Goal: Transaction & Acquisition: Purchase product/service

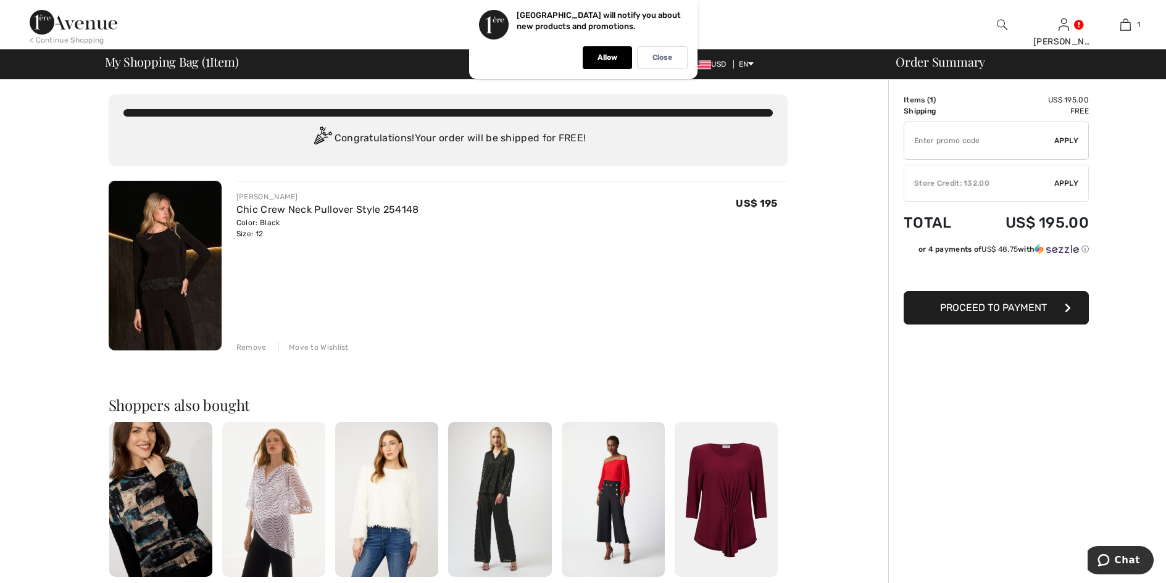
click at [160, 269] on img at bounding box center [165, 266] width 113 height 170
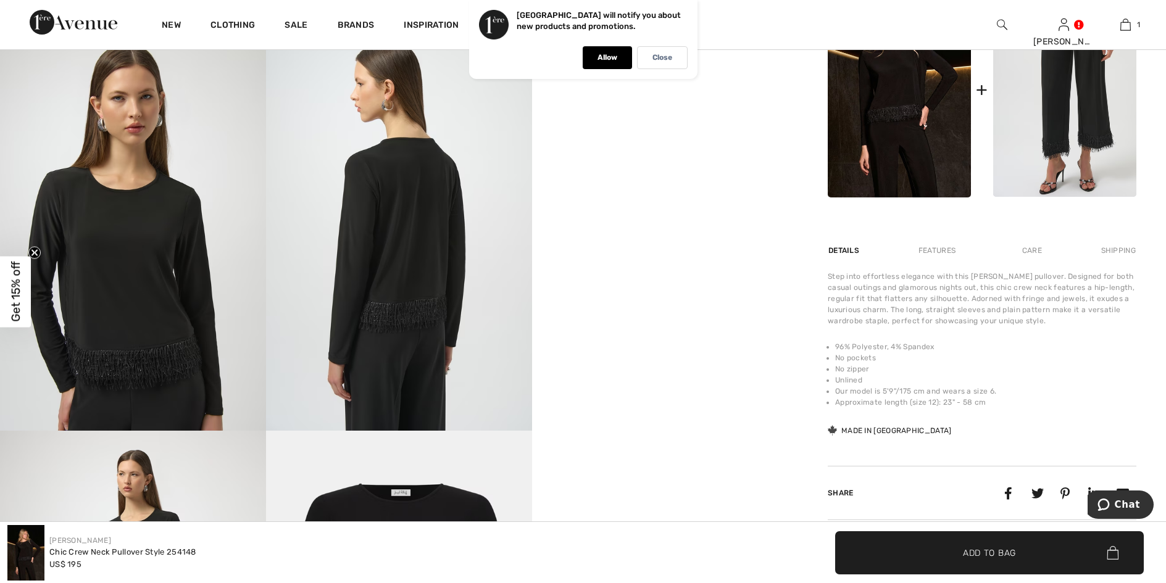
scroll to position [864, 0]
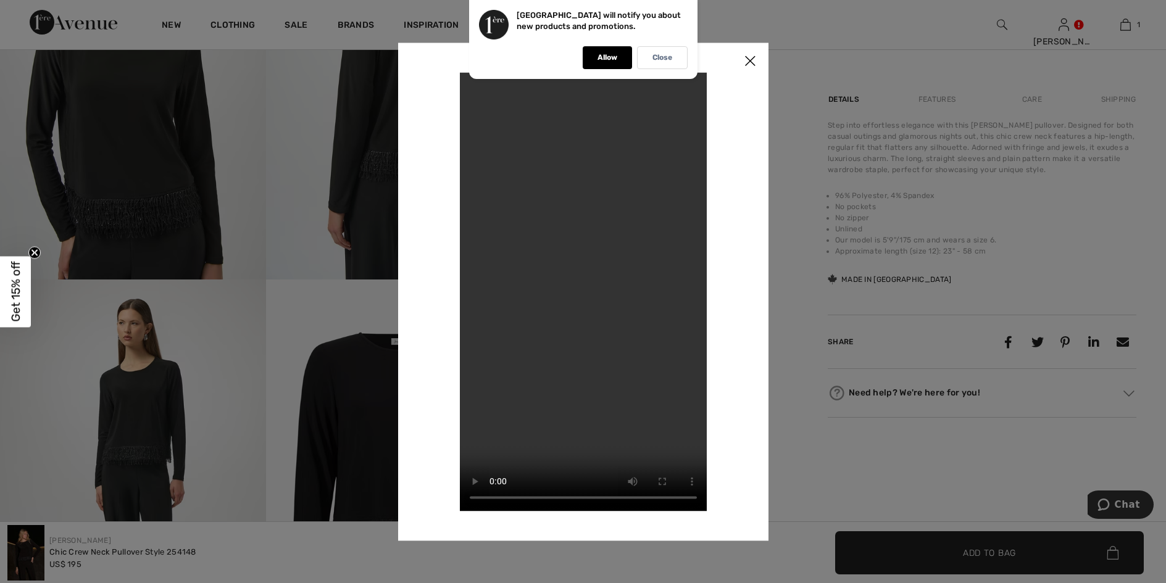
click at [579, 237] on video "Your browser does not support the video tag." at bounding box center [583, 291] width 247 height 439
click at [746, 52] on img at bounding box center [750, 62] width 37 height 38
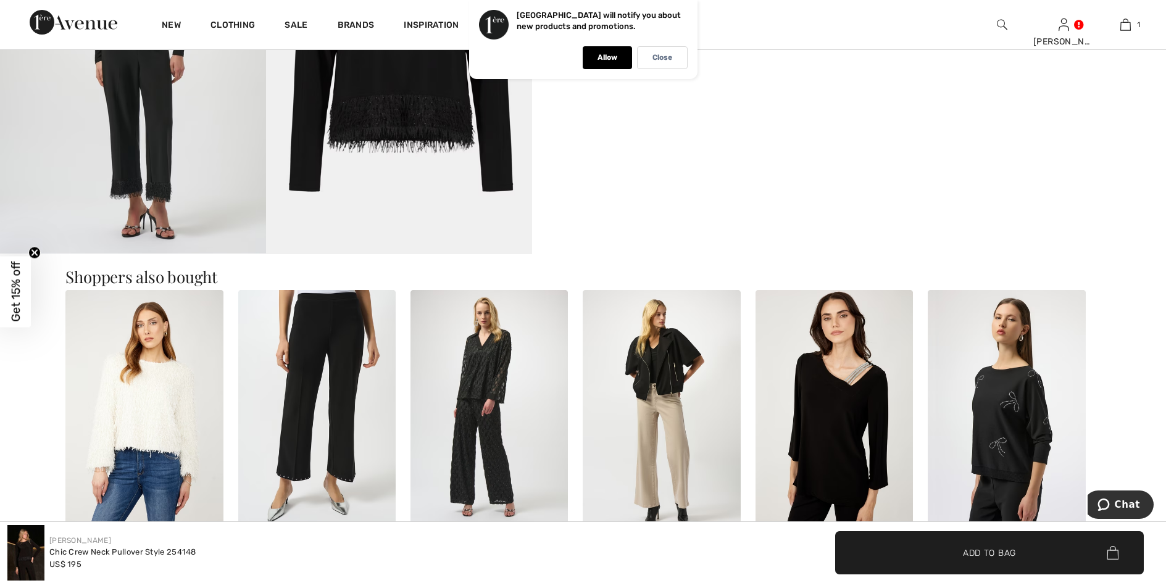
scroll to position [1297, 0]
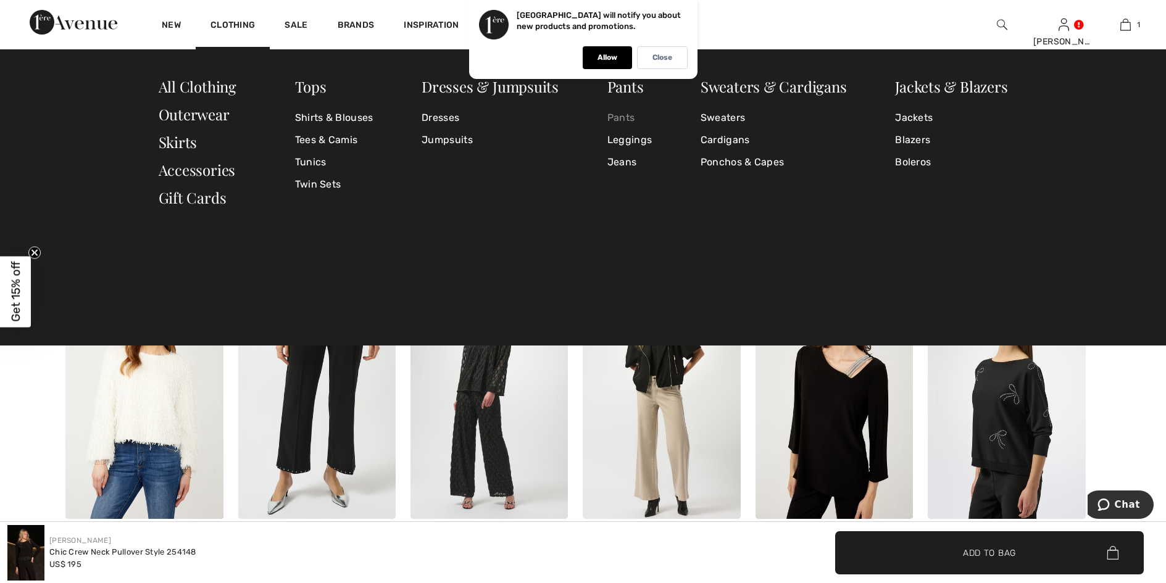
click at [623, 112] on link "Pants" at bounding box center [630, 118] width 44 height 22
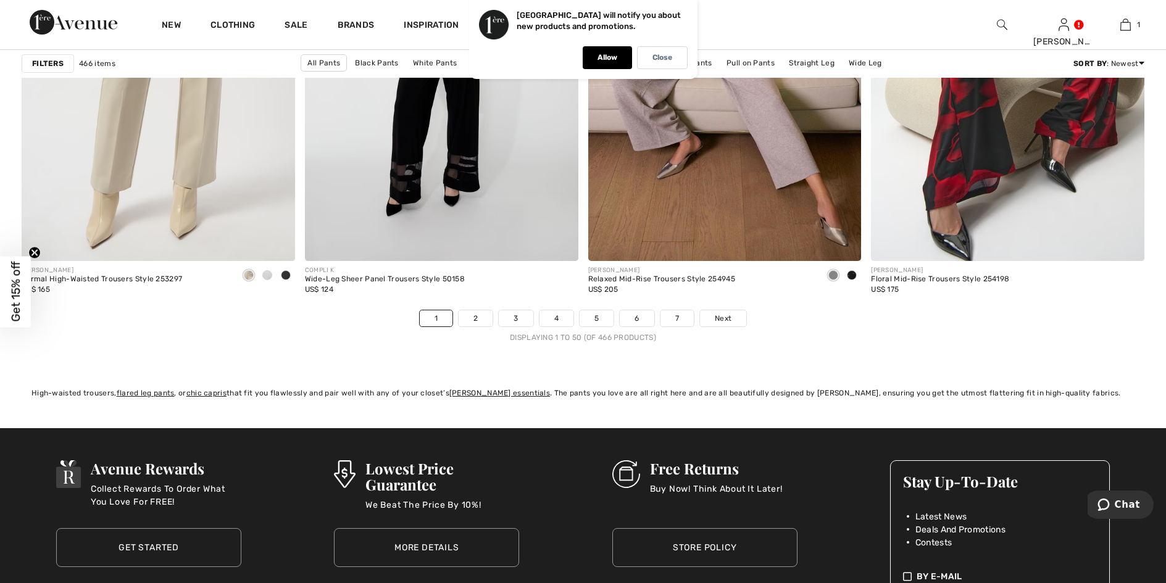
scroll to position [7039, 0]
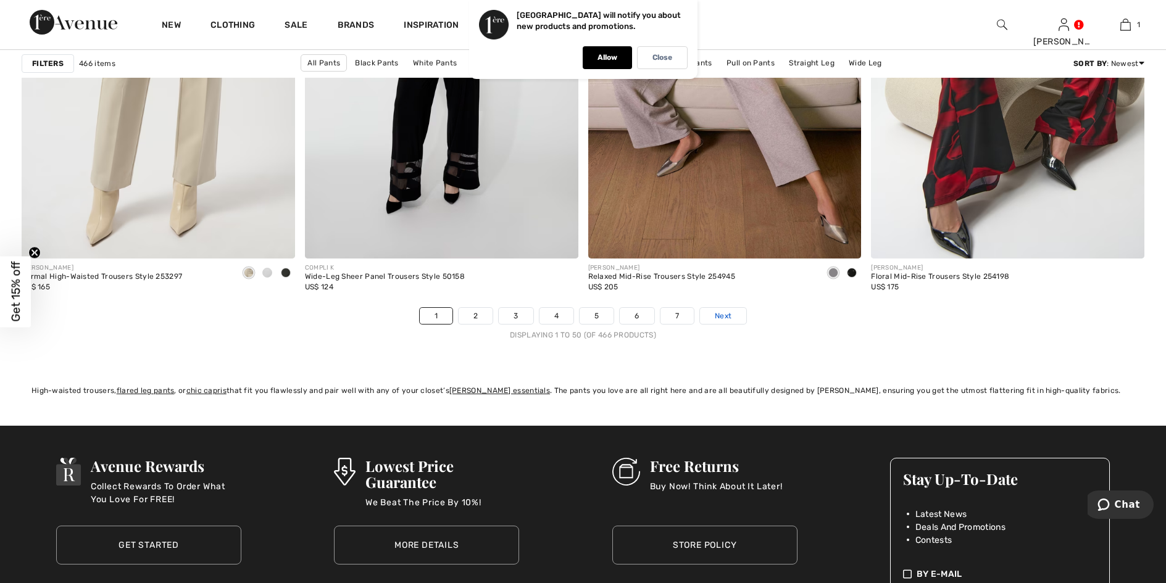
click at [722, 311] on span "Next" at bounding box center [723, 316] width 17 height 11
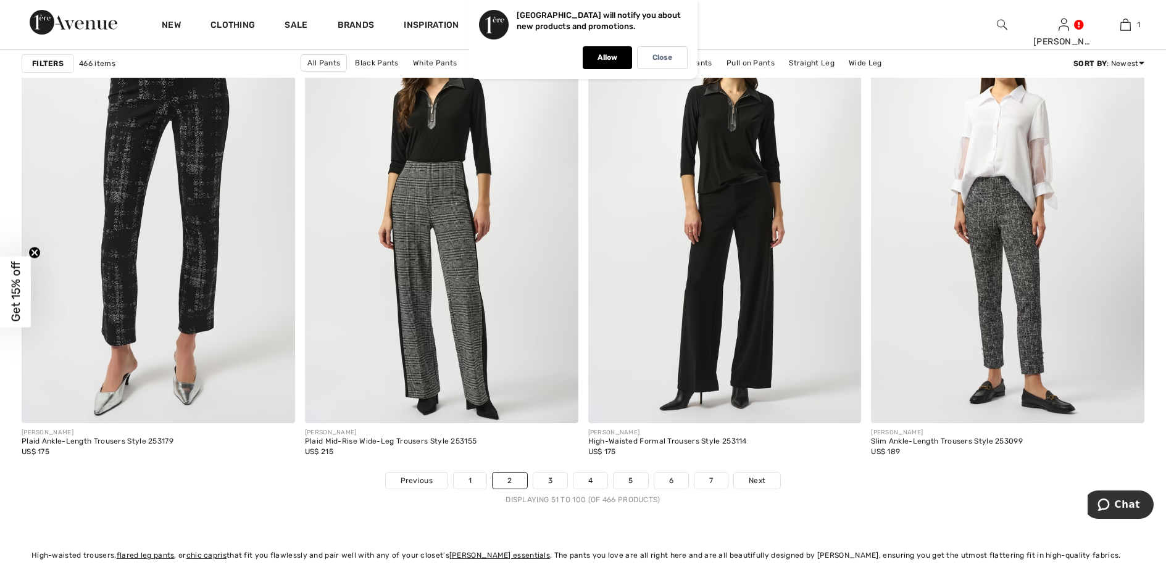
scroll to position [6915, 0]
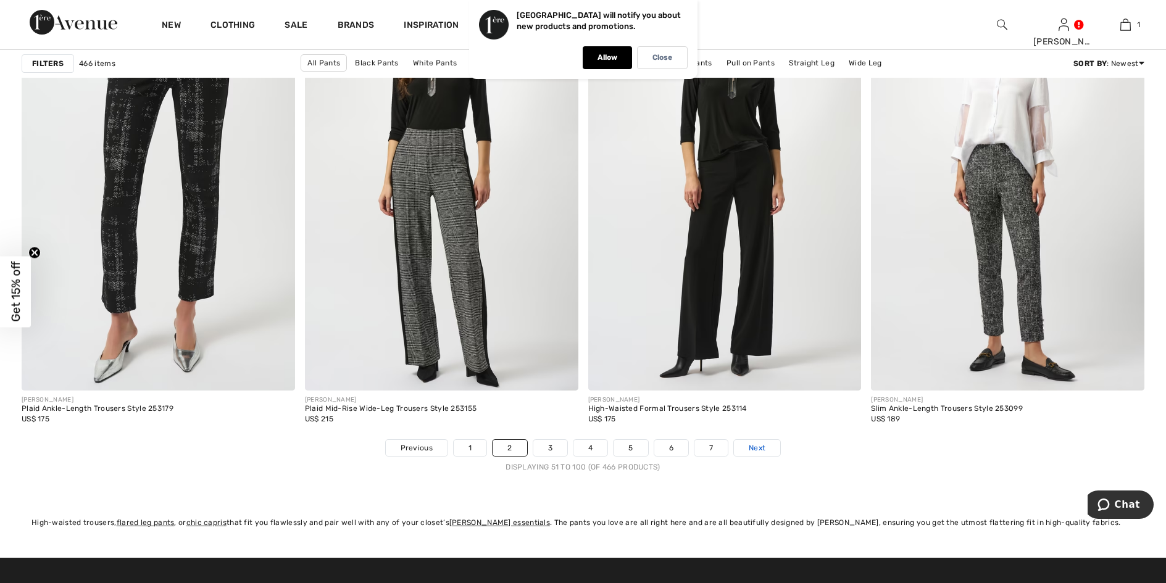
click at [763, 450] on span "Next" at bounding box center [757, 448] width 17 height 11
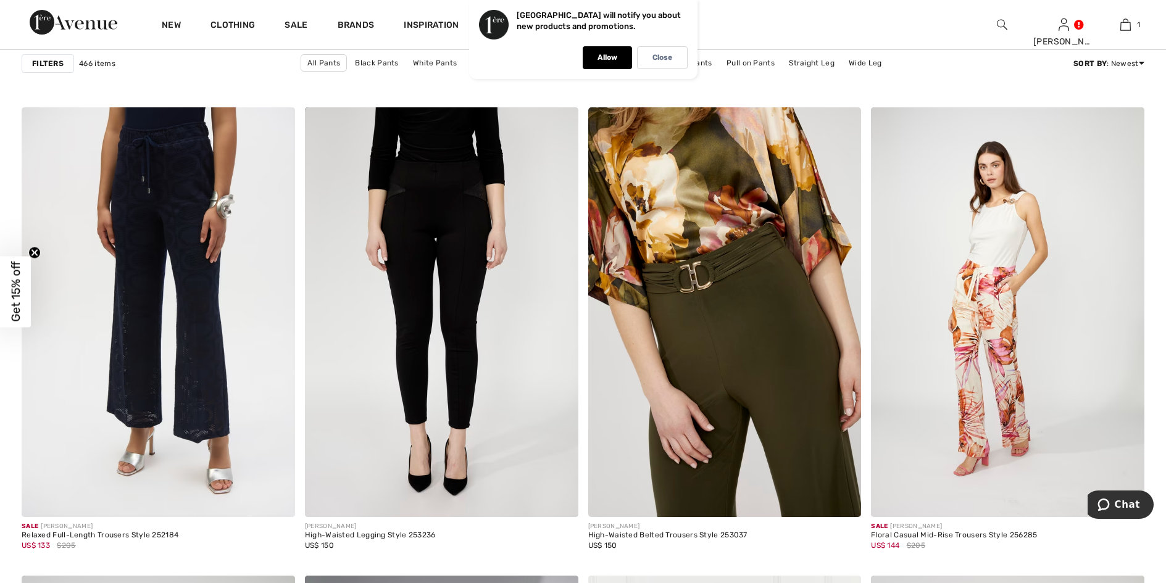
scroll to position [2346, 0]
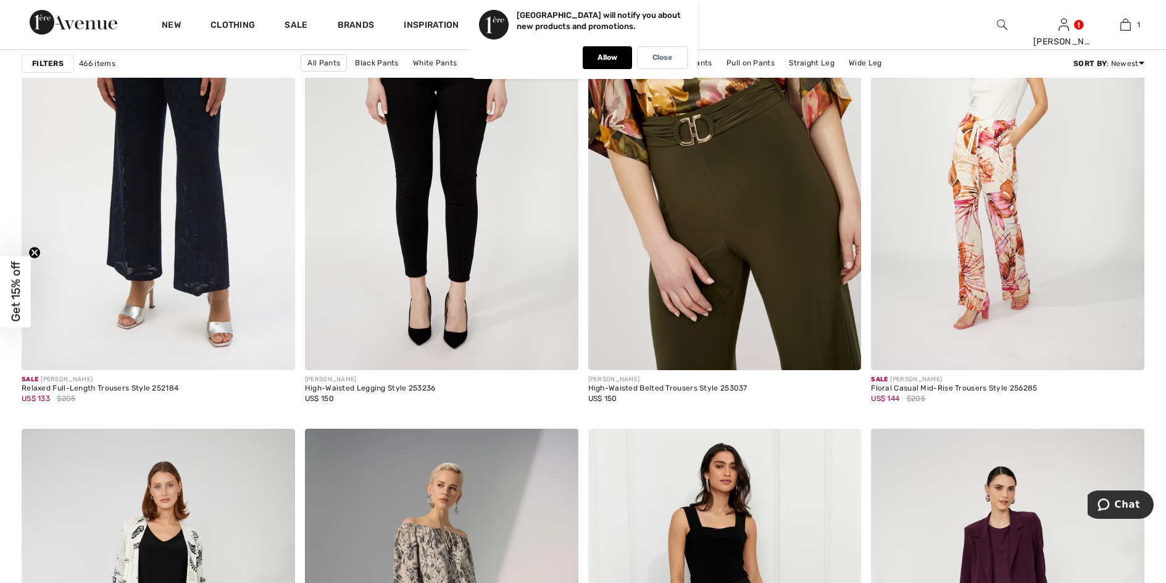
click at [813, 273] on img at bounding box center [725, 165] width 274 height 410
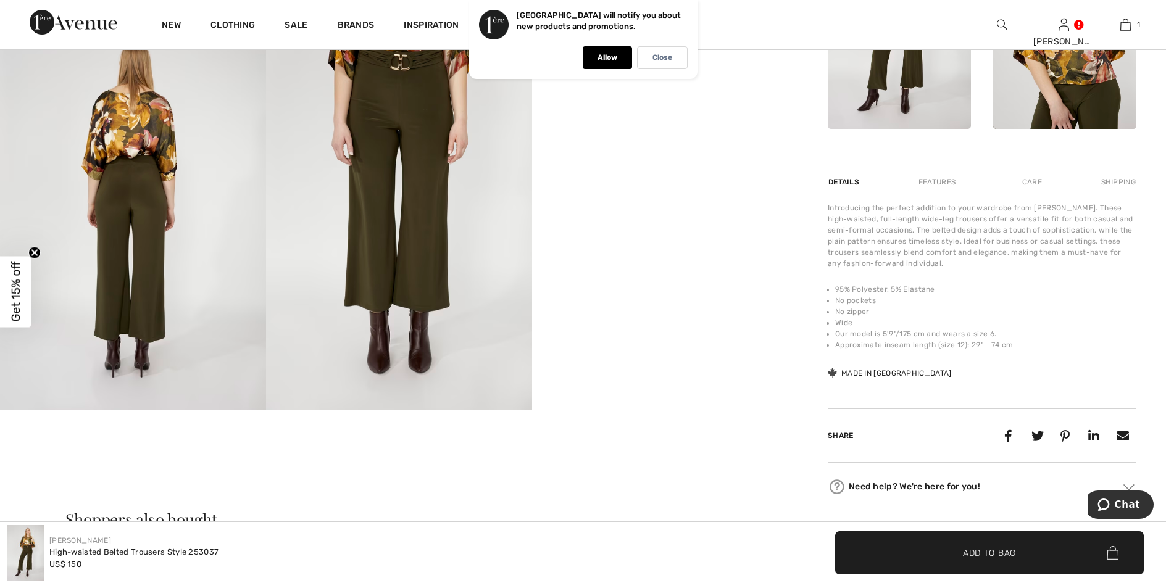
scroll to position [741, 0]
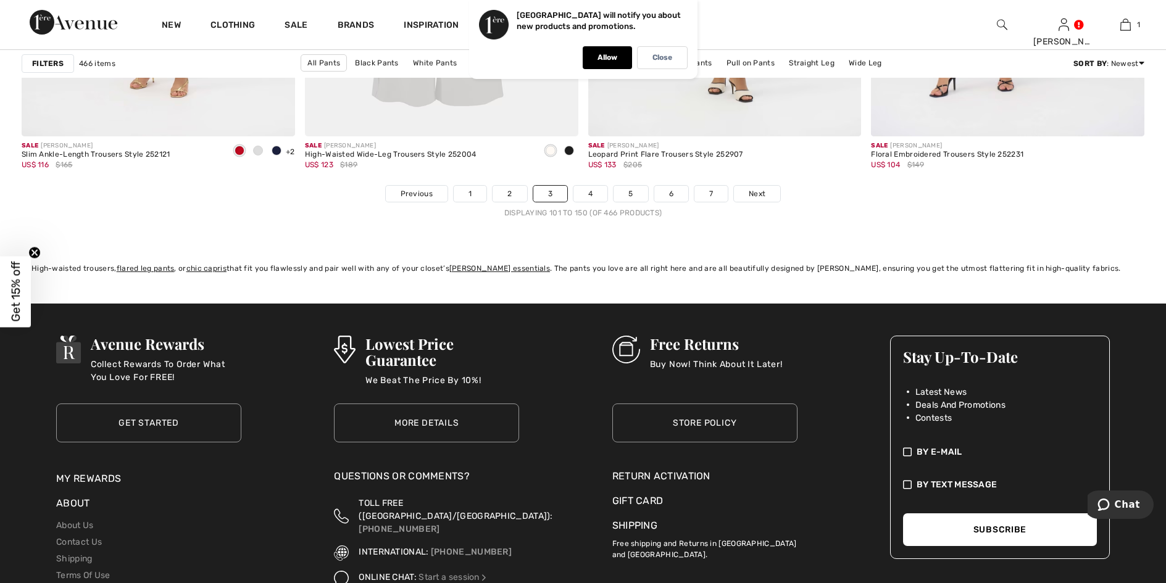
scroll to position [7171, 0]
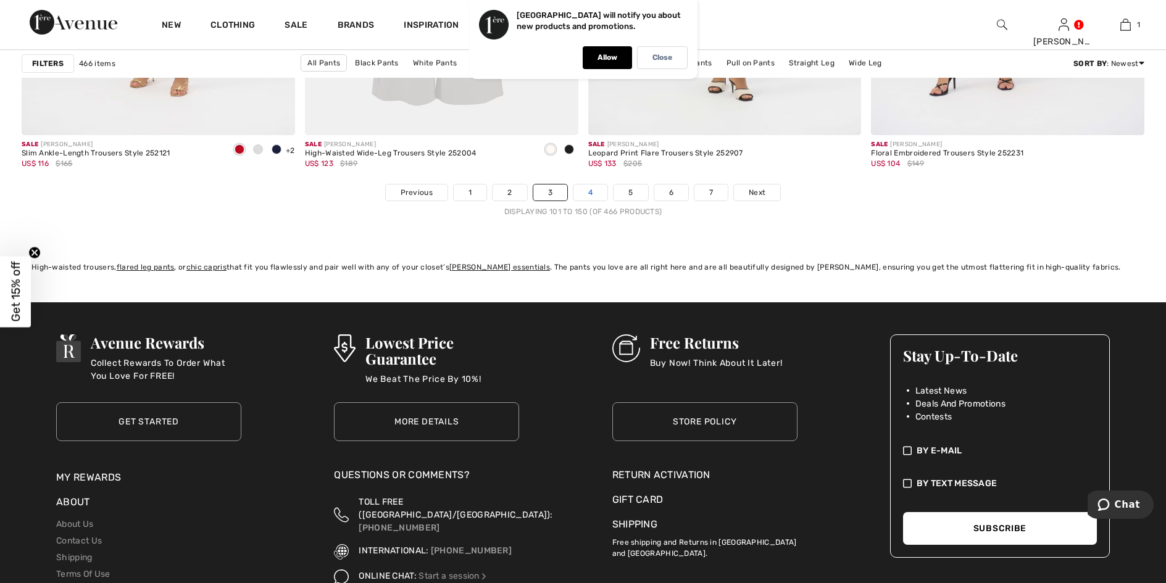
click at [596, 190] on link "4" at bounding box center [591, 193] width 34 height 16
